Goal: Find specific page/section: Find specific page/section

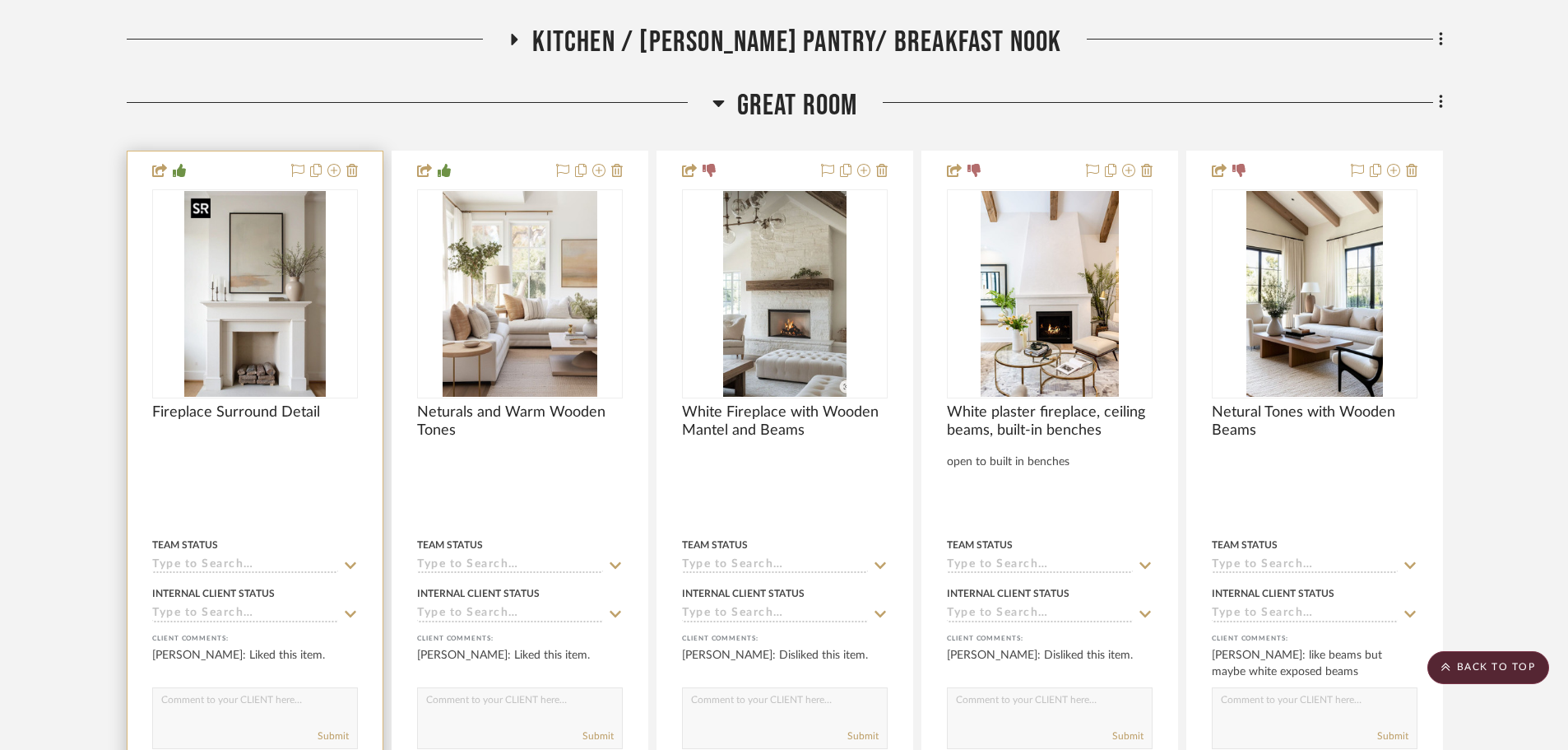
click at [297, 331] on img "0" at bounding box center [255, 294] width 142 height 206
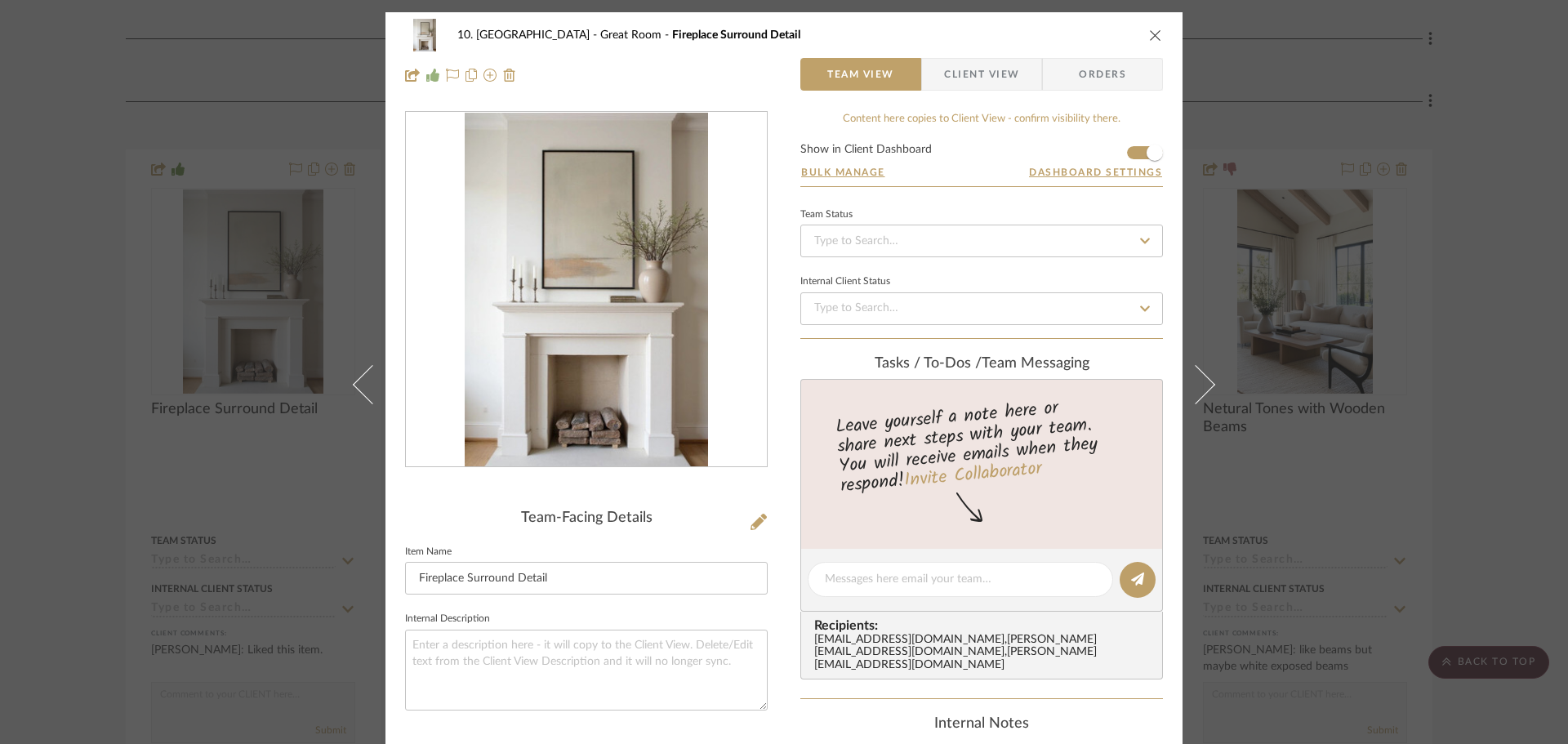
click at [1445, 359] on div "10. [PERSON_NAME] Great Room Fireplace Surround Detail Team View Client View Or…" at bounding box center [784, 372] width 1568 height 744
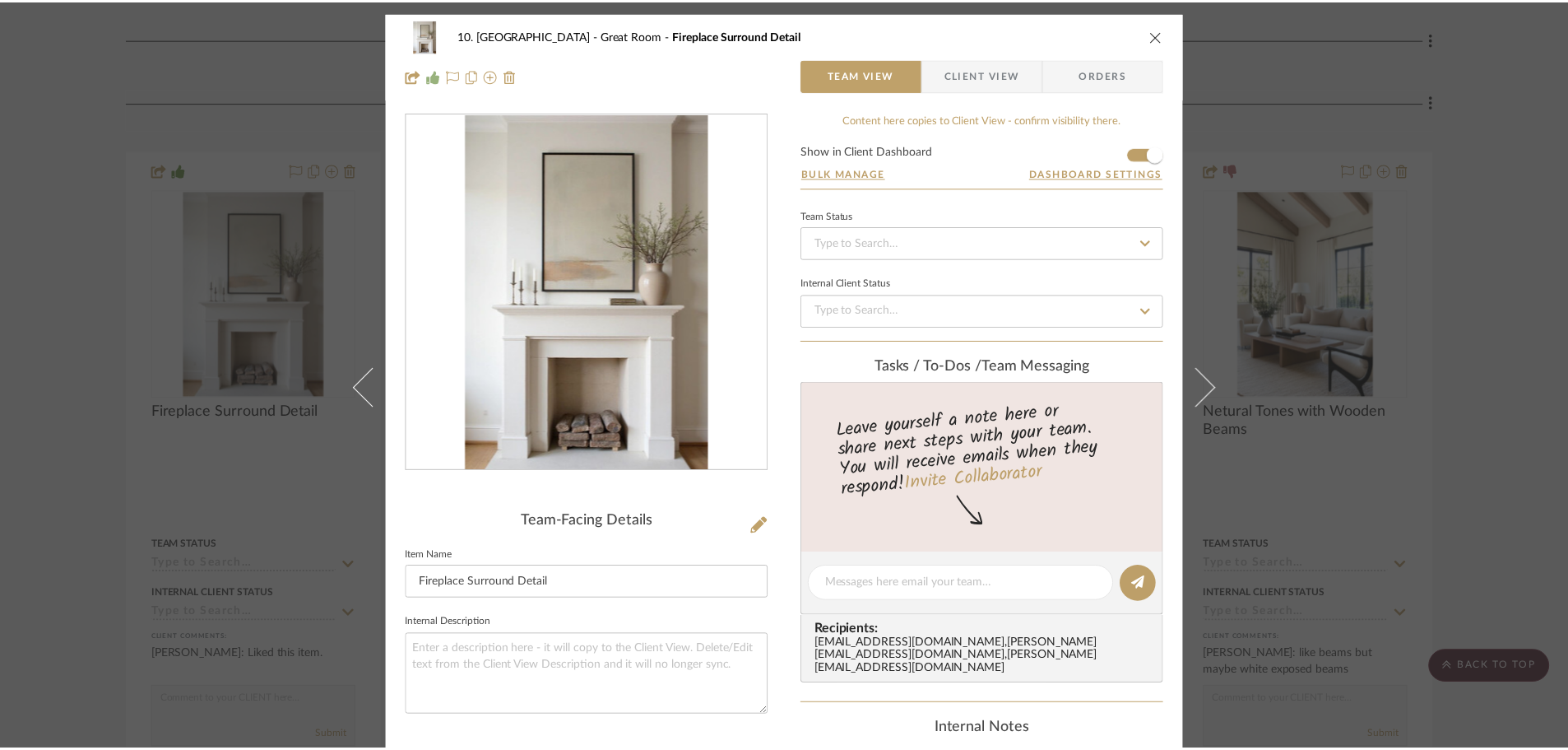
scroll to position [903, 0]
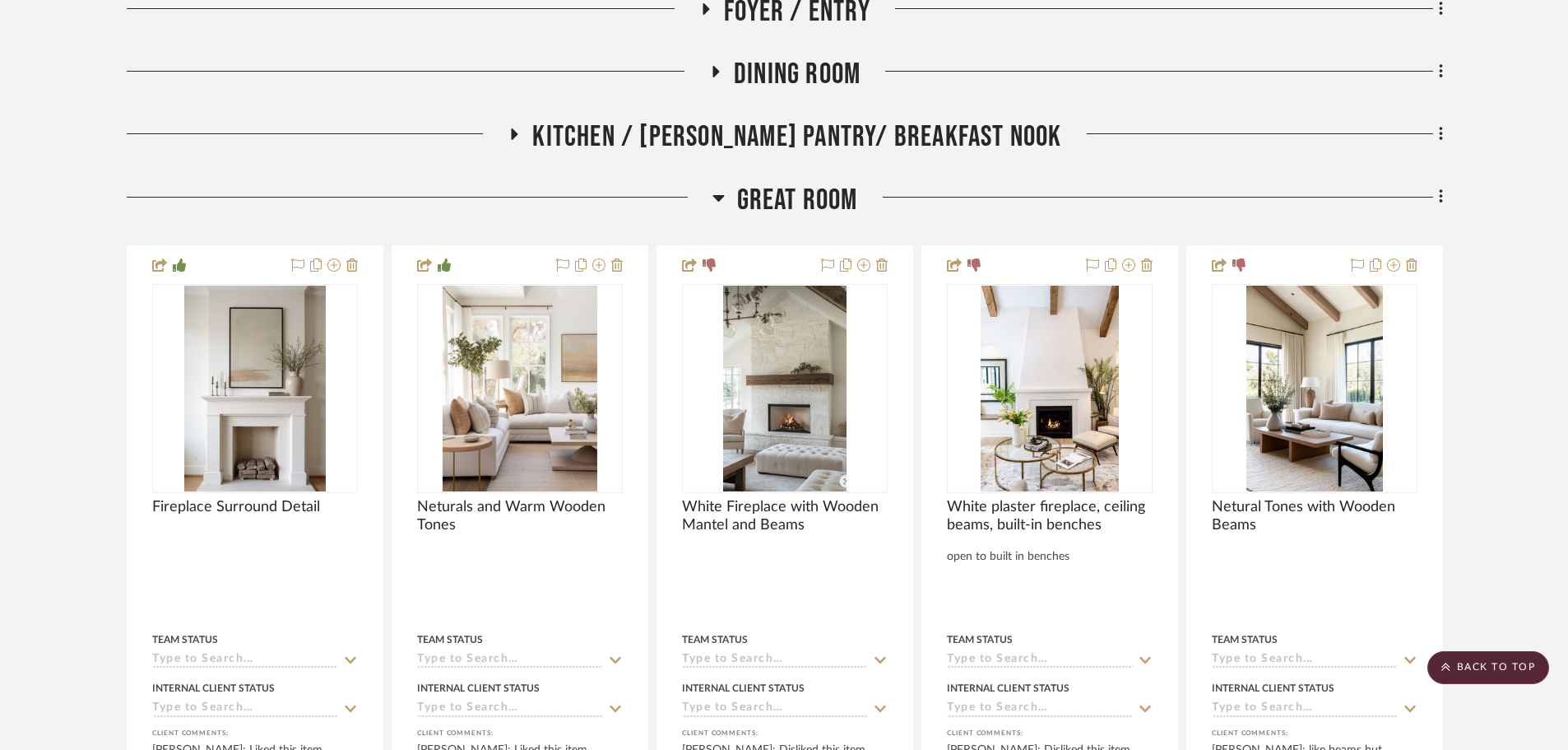
scroll to position [823, 0]
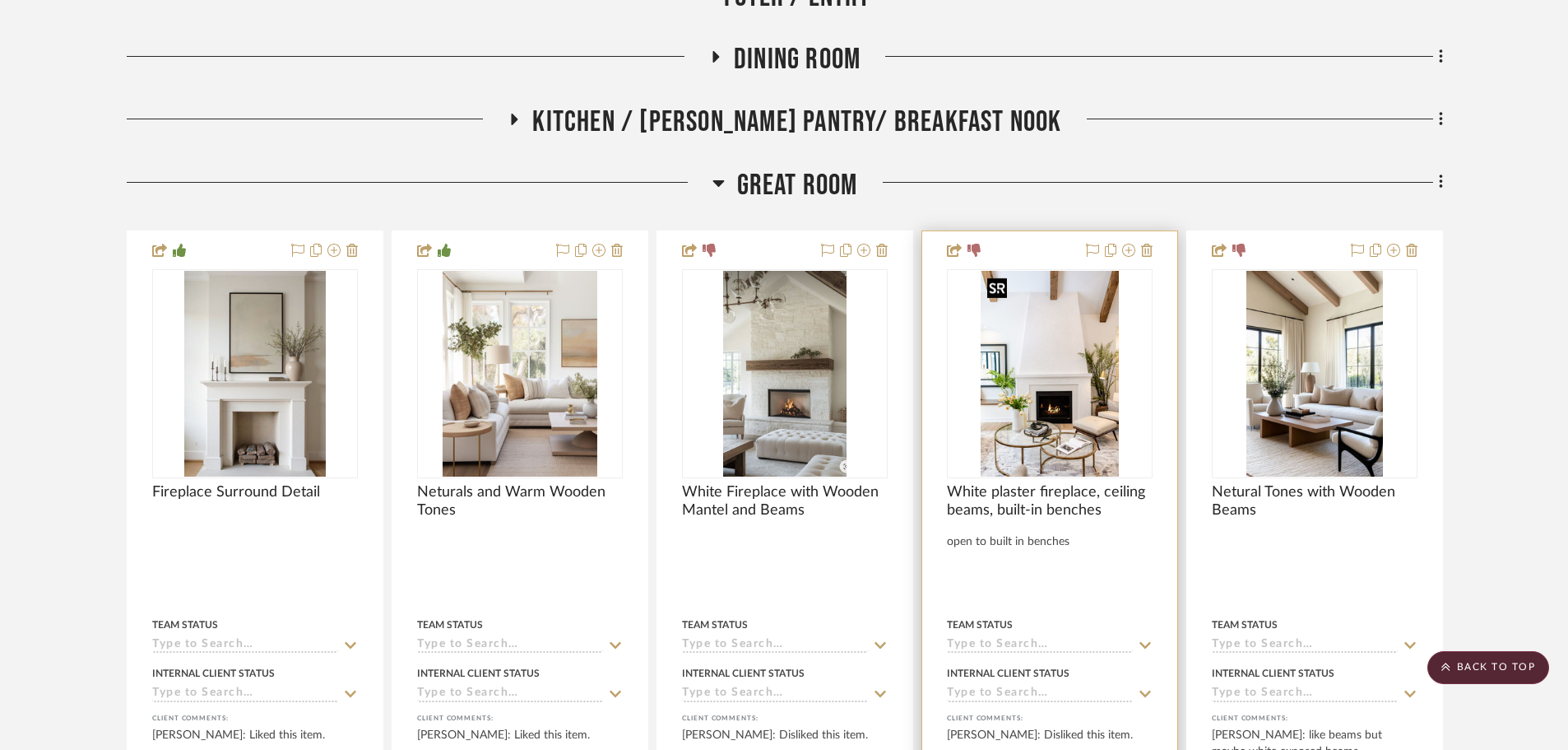
click at [0, 0] on img at bounding box center [0, 0] width 0 height 0
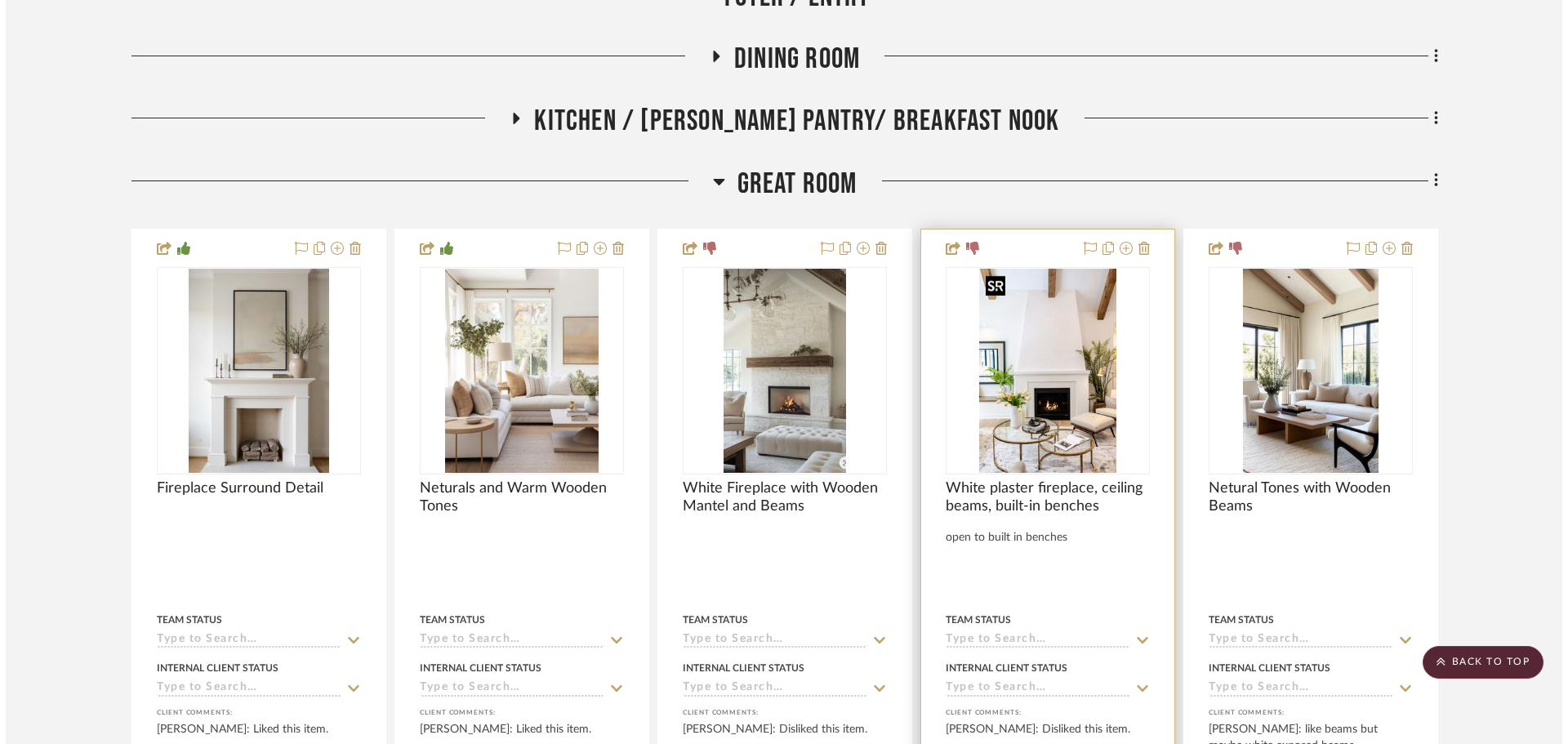
scroll to position [0, 0]
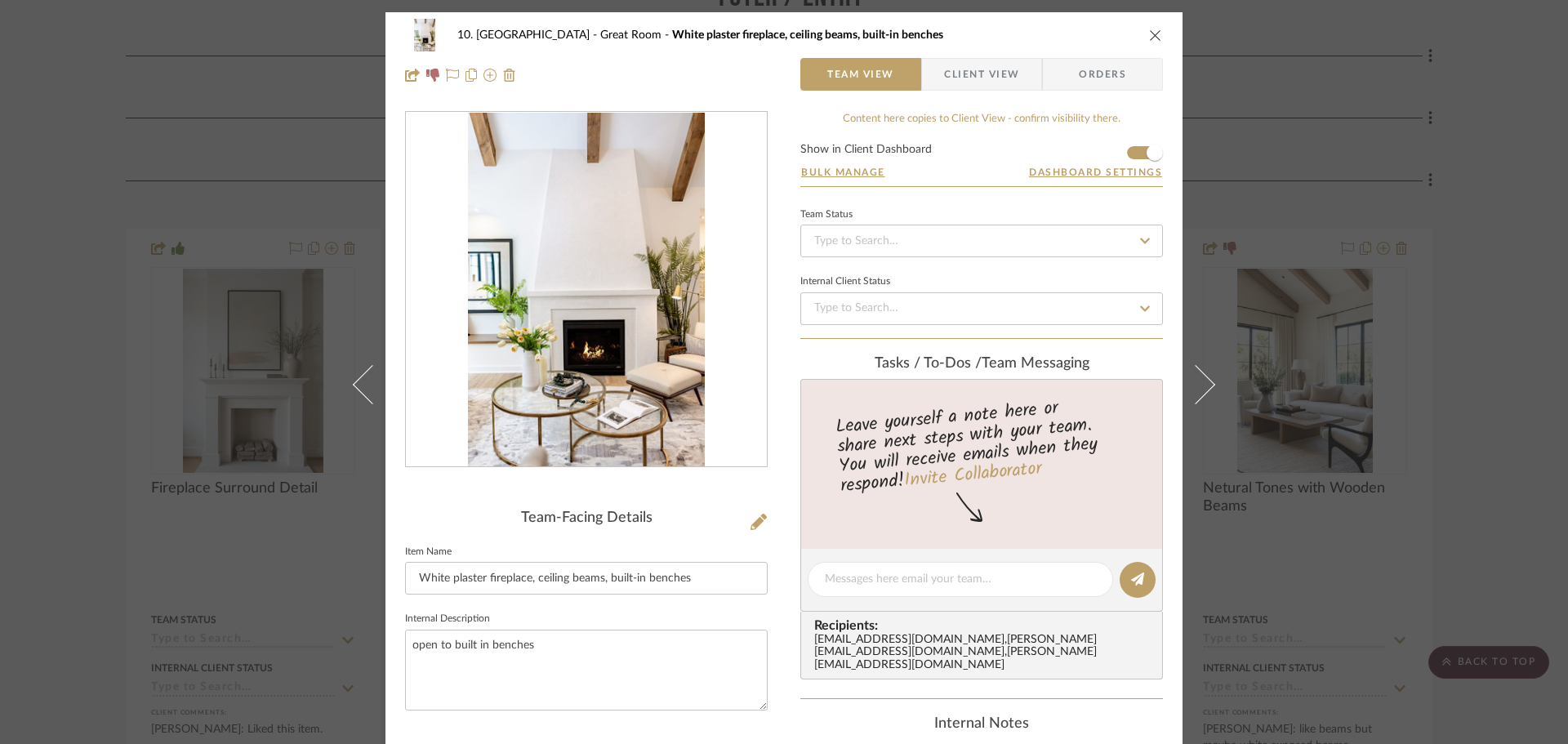
click at [573, 329] on img "0" at bounding box center [586, 289] width 236 height 354
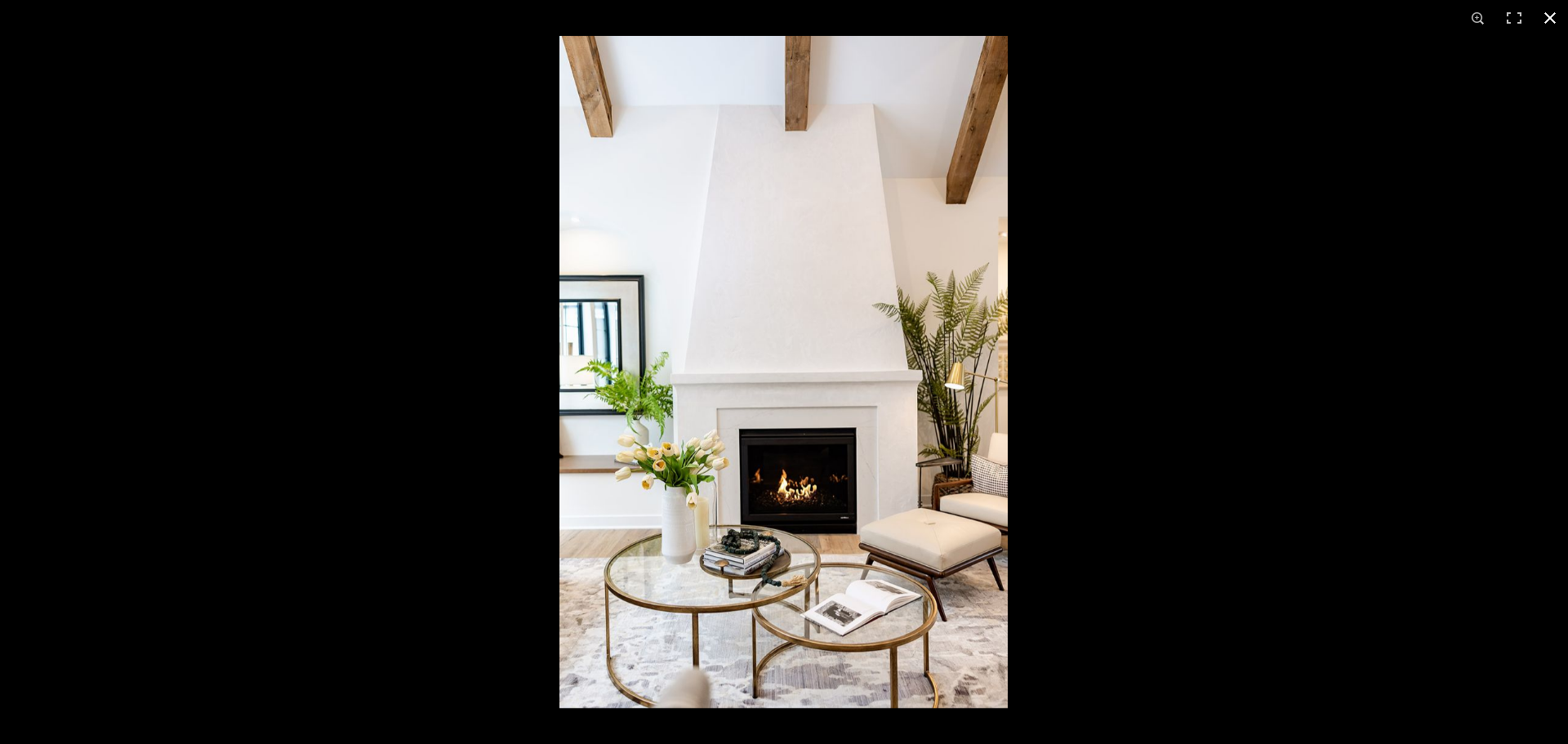
click at [1112, 529] on div at bounding box center [1343, 407] width 1568 height 744
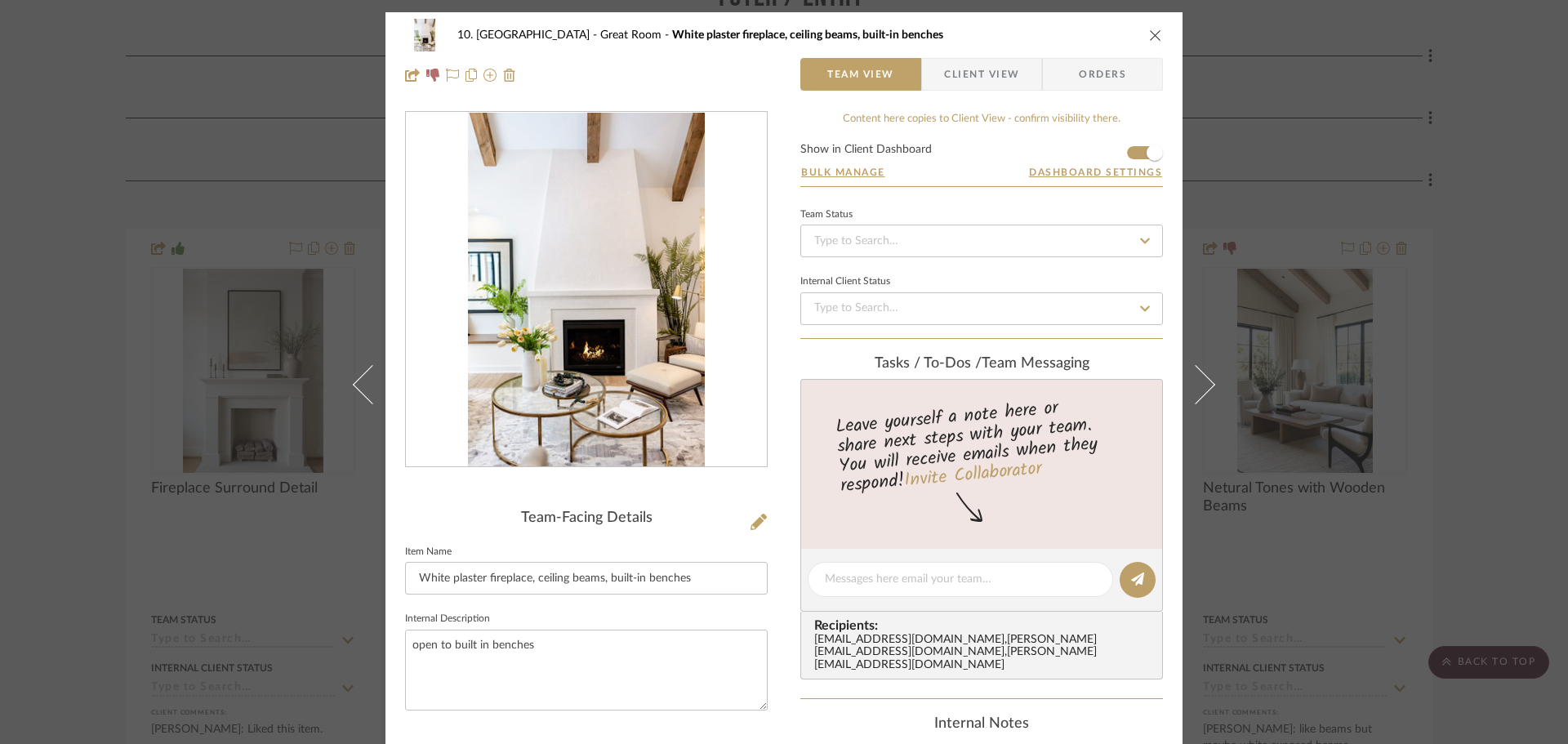
click at [1471, 494] on div "10. Vignola Great Room White plaster fireplace, ceiling beams, built-in benches…" at bounding box center [784, 372] width 1568 height 744
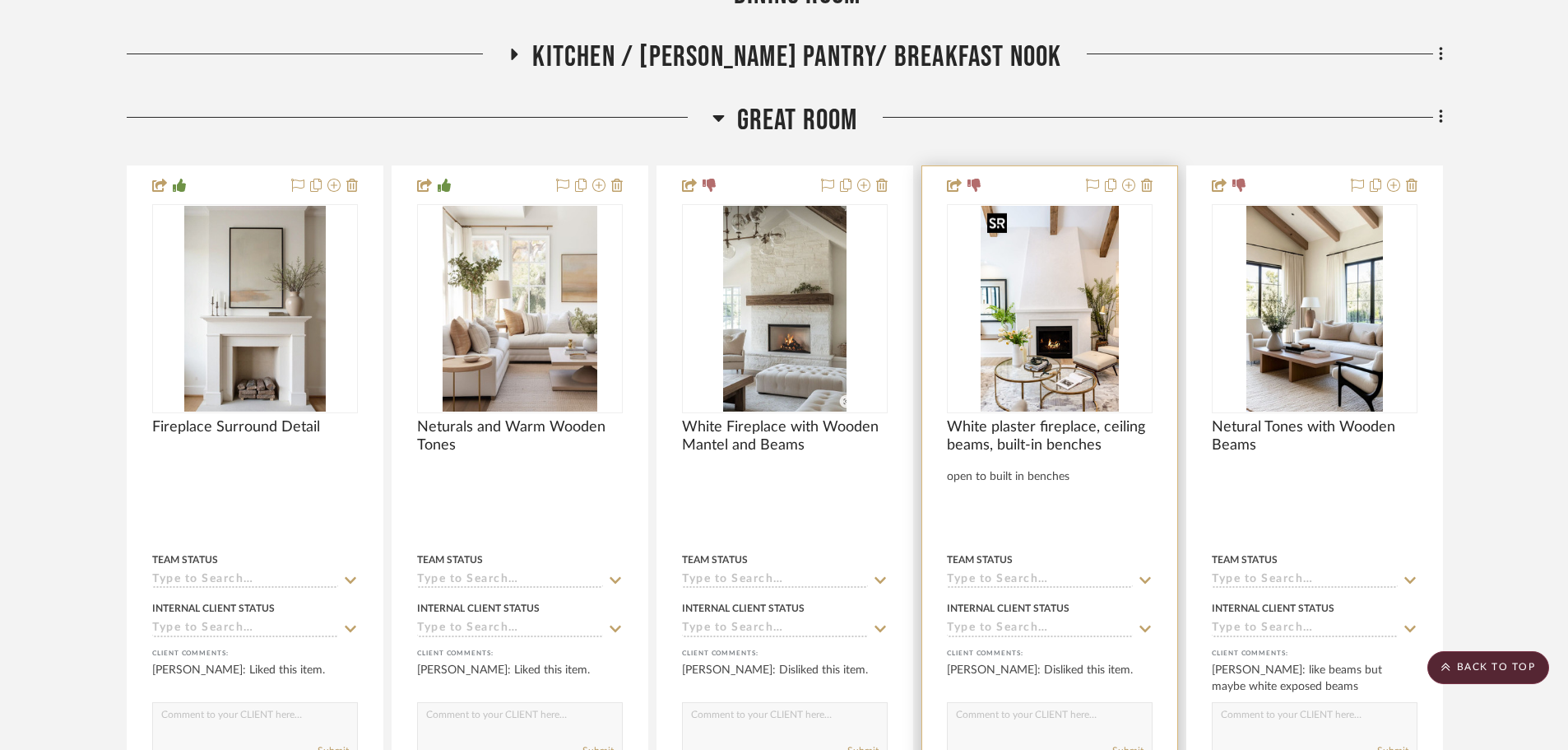
scroll to position [905, 0]
